Goal: Find specific page/section: Find specific page/section

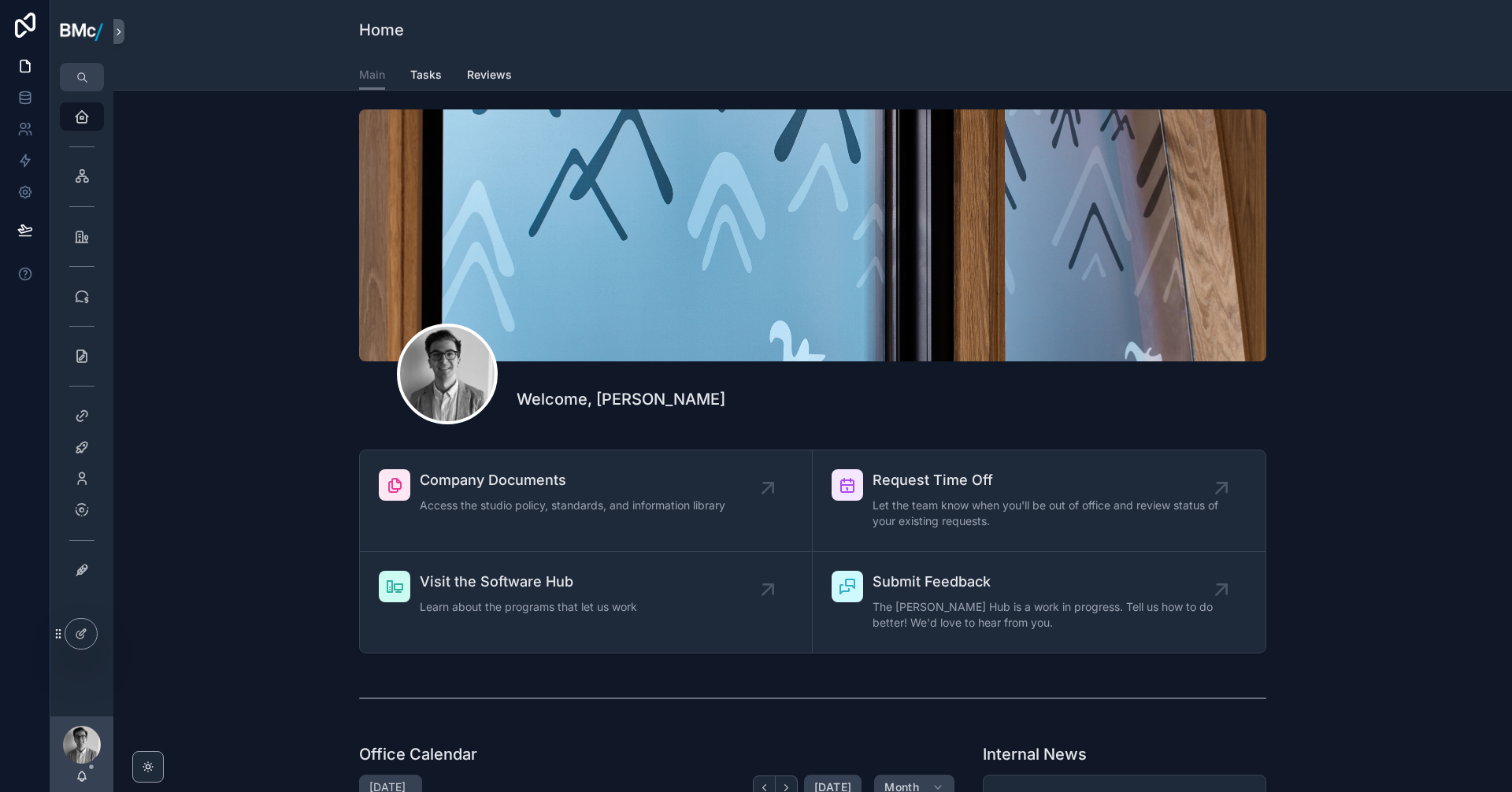
click at [480, 490] on span "Company Documents" at bounding box center [573, 480] width 306 height 22
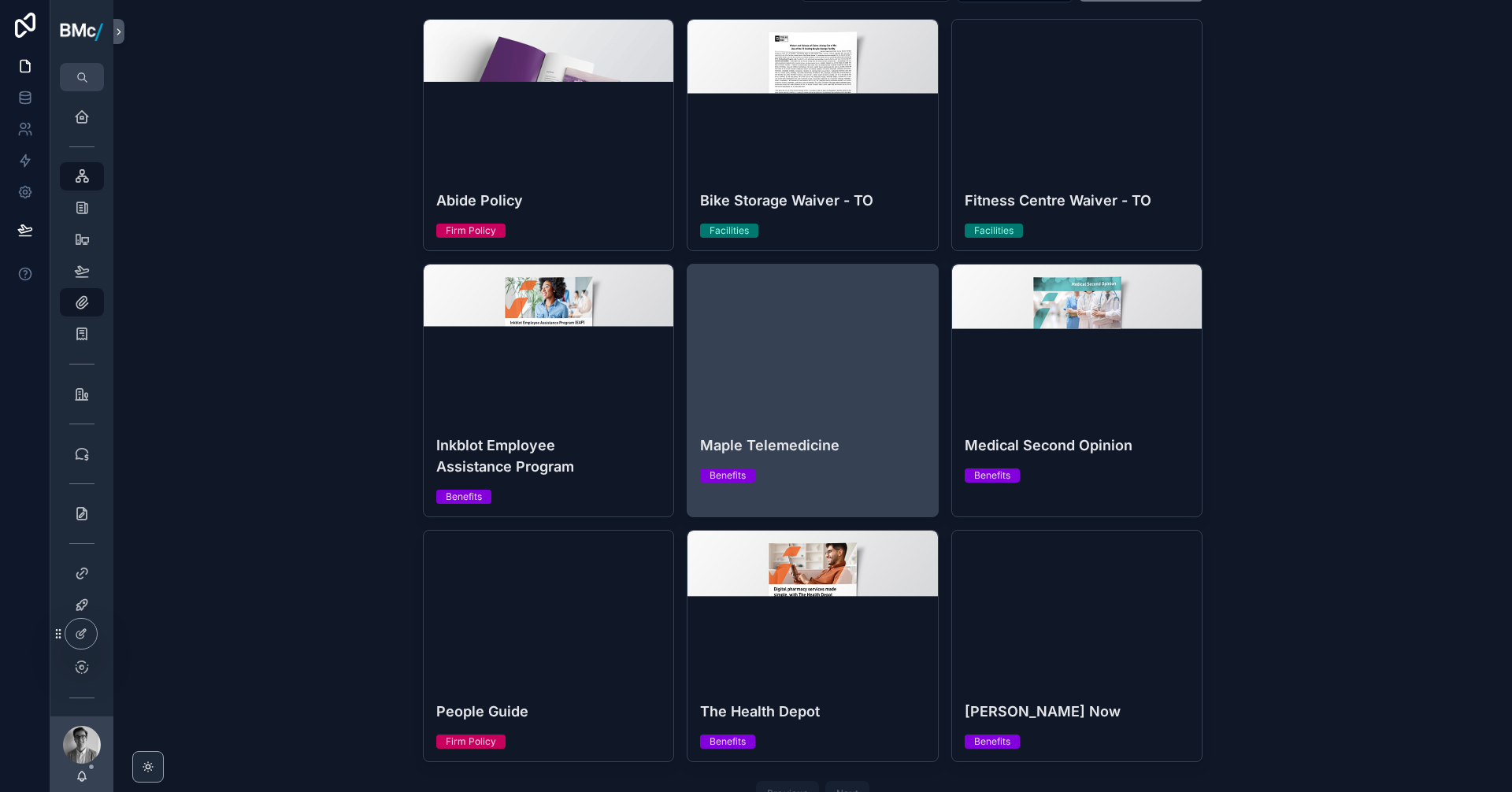
scroll to position [149, 0]
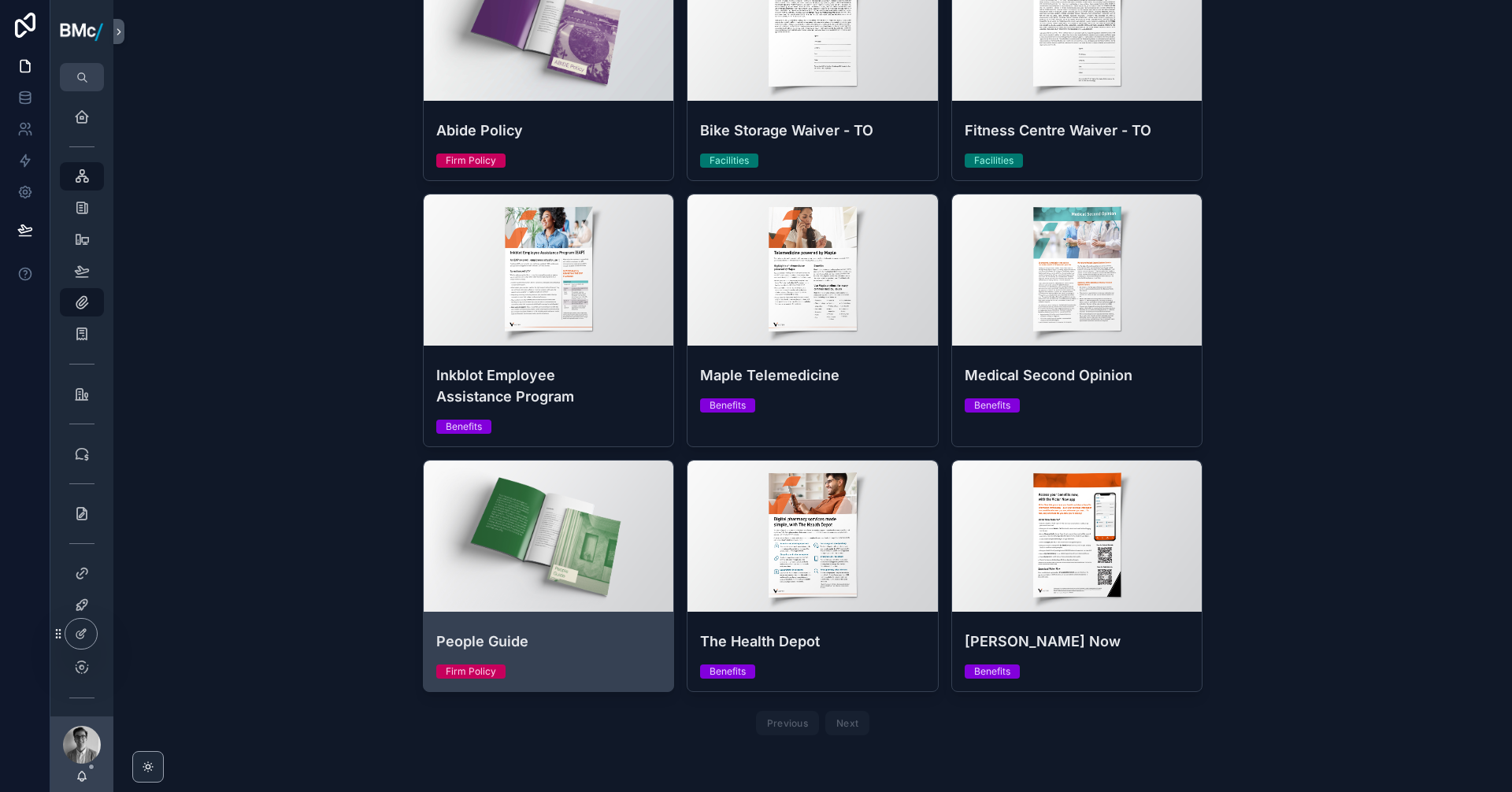
click at [0, 0] on div "scrollable content" at bounding box center [0, 0] width 0 height 0
